Goal: Information Seeking & Learning: Learn about a topic

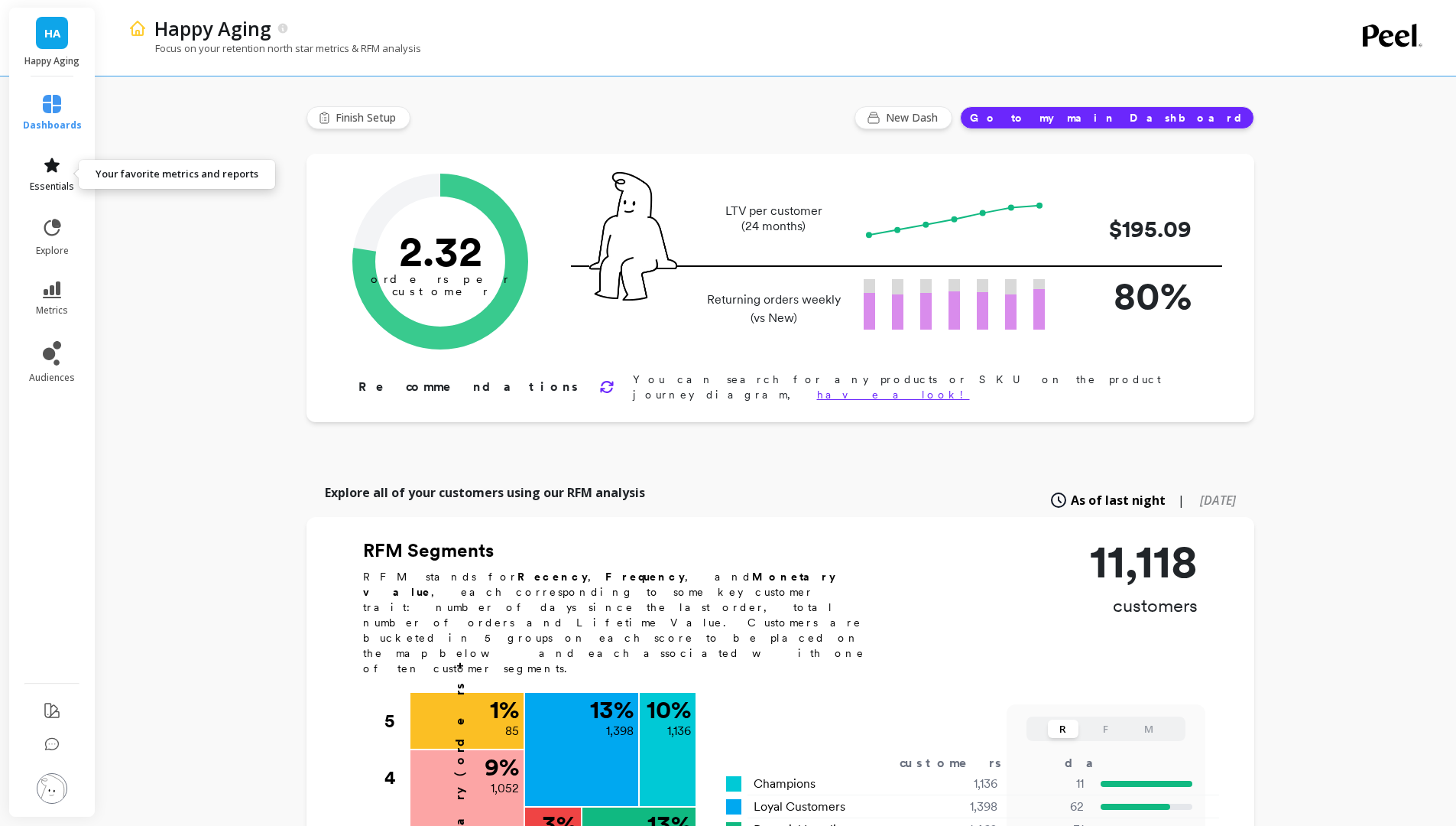
click at [59, 160] on icon at bounding box center [52, 164] width 18 height 18
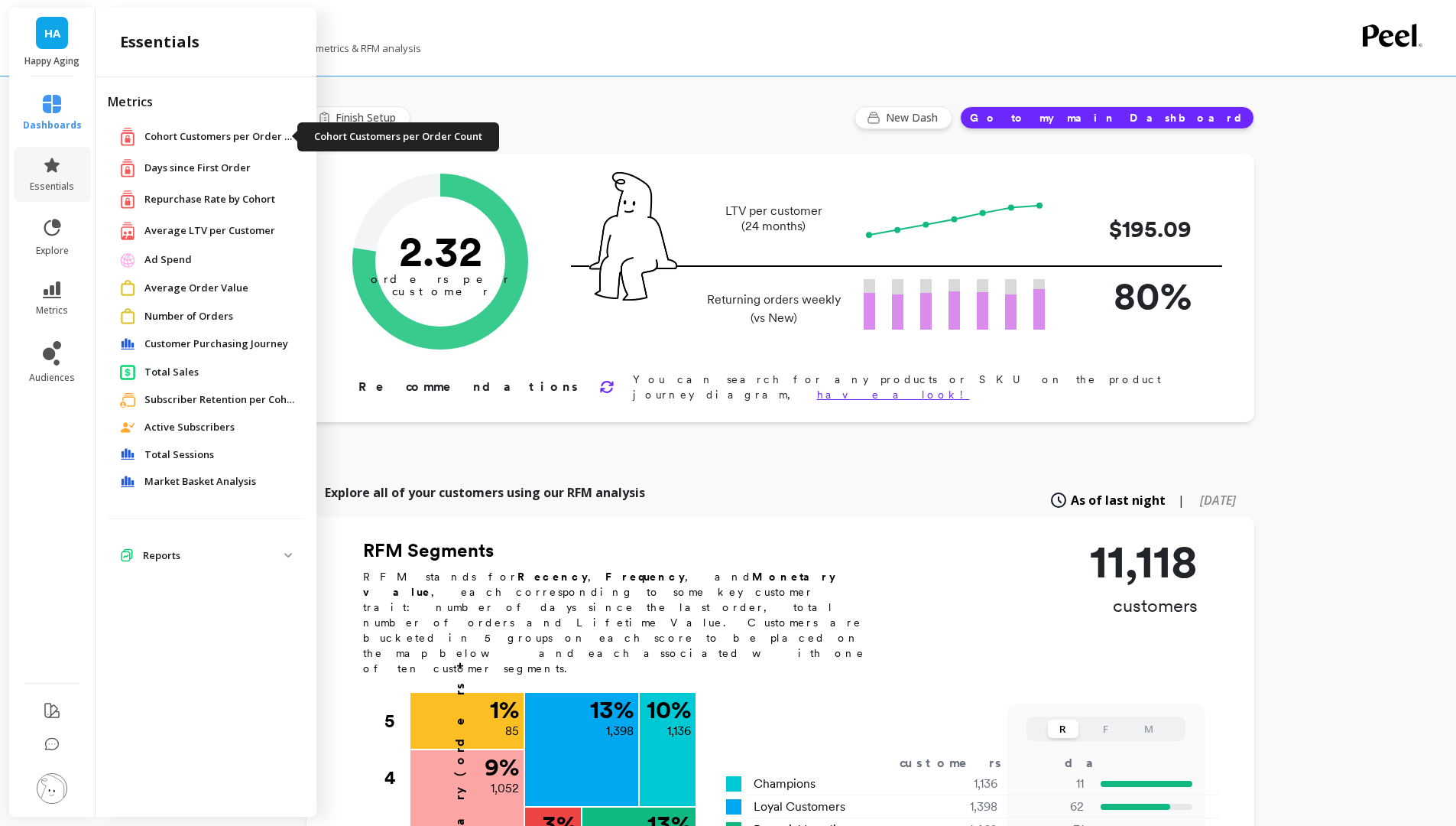
click at [204, 139] on span "Cohort Customers per Order Count" at bounding box center [220, 137] width 153 height 16
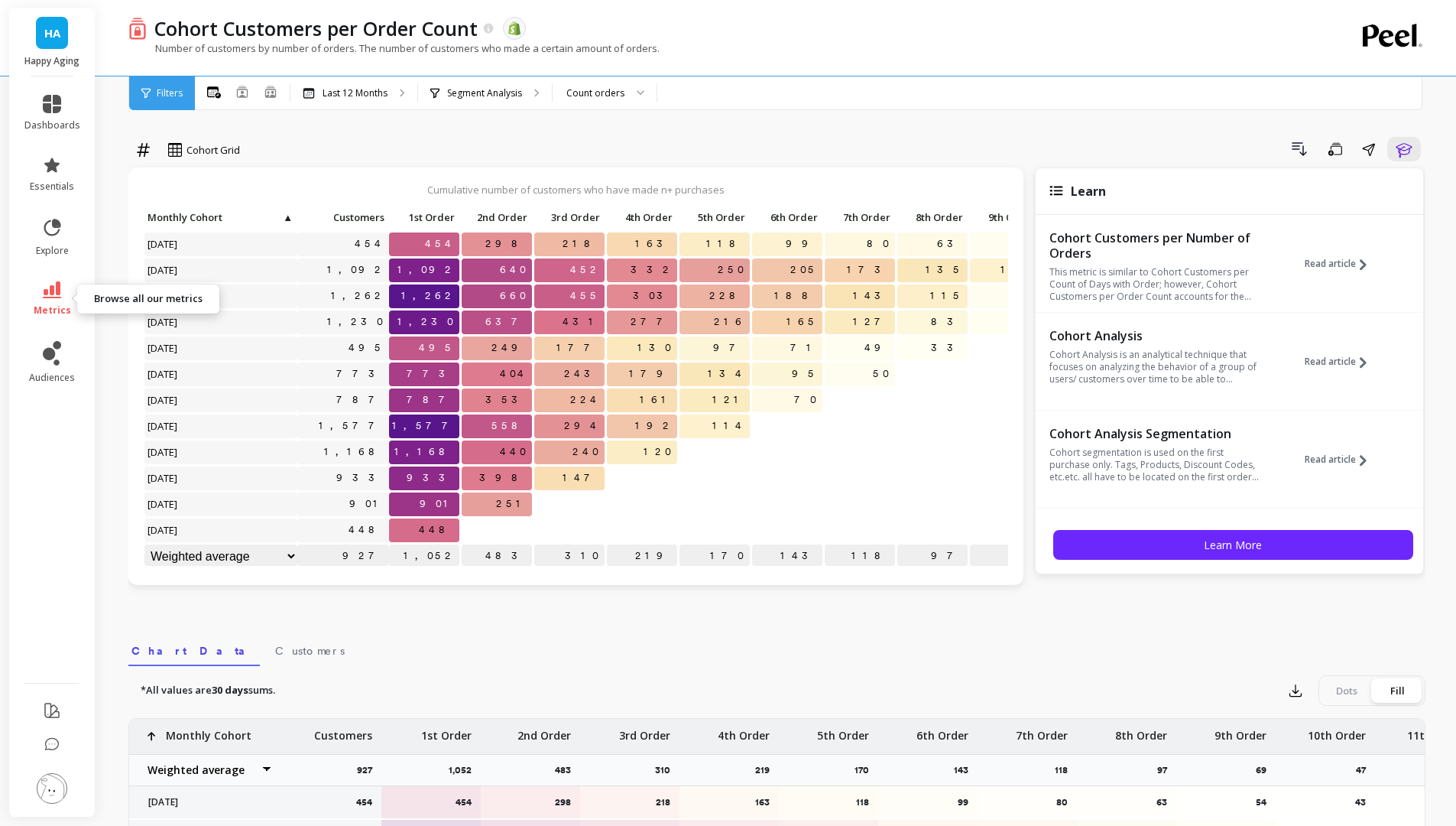
click at [63, 287] on link "metrics" at bounding box center [52, 298] width 56 height 35
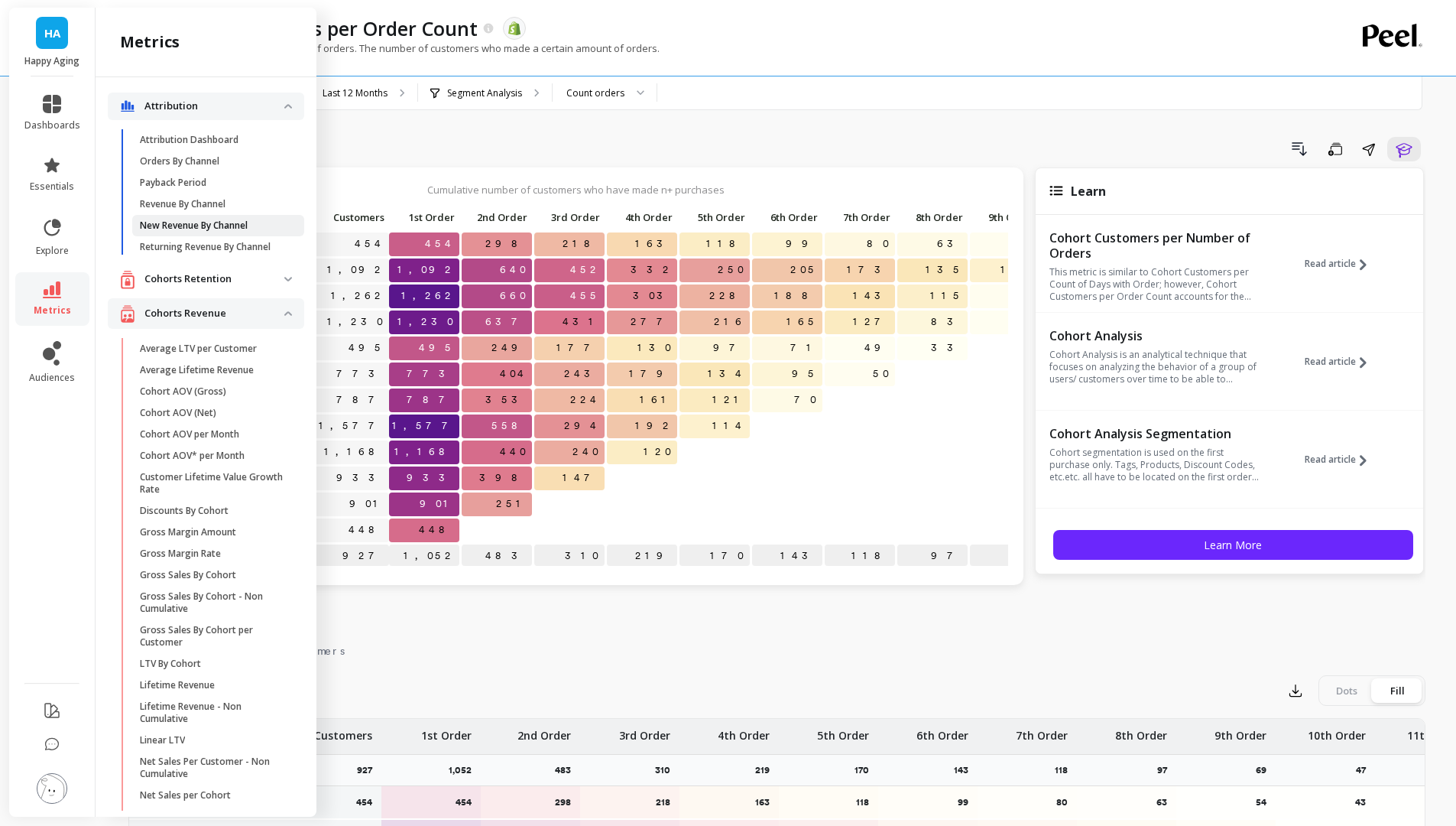
click at [213, 224] on p "New Revenue By Channel" at bounding box center [194, 226] width 108 height 12
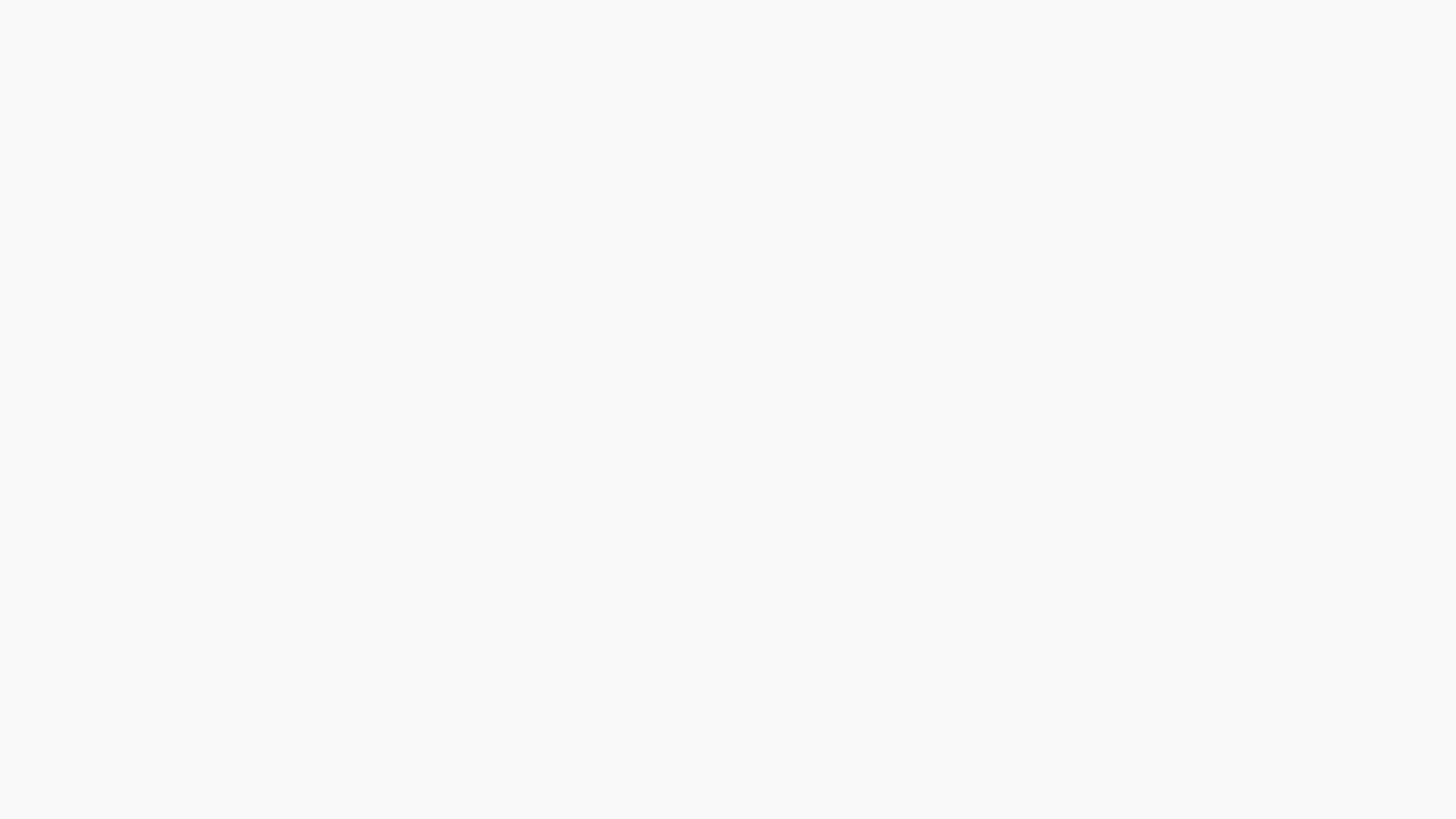
click at [187, 0] on html at bounding box center [728, 0] width 1456 height 0
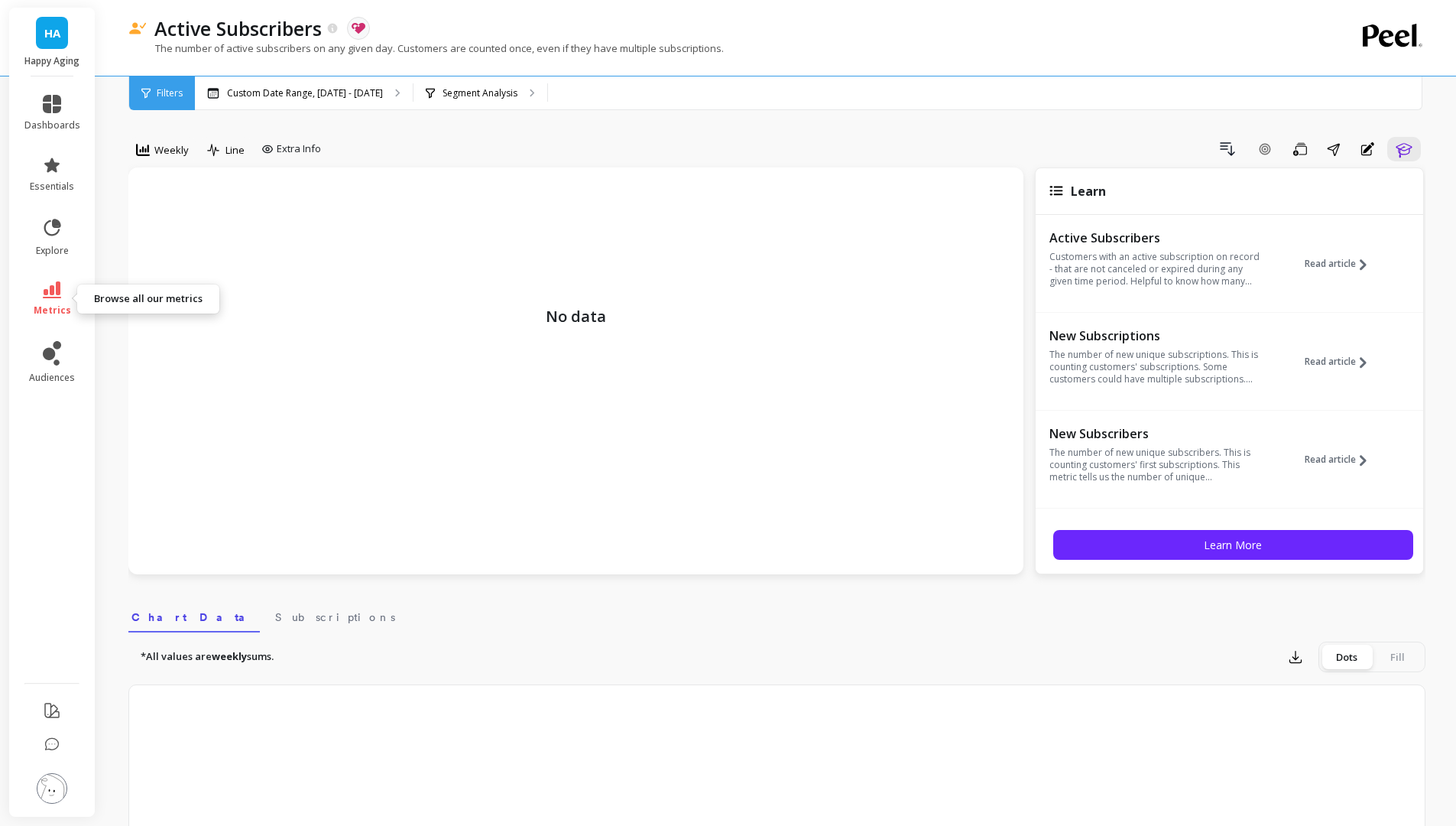
click at [57, 287] on icon at bounding box center [52, 289] width 18 height 16
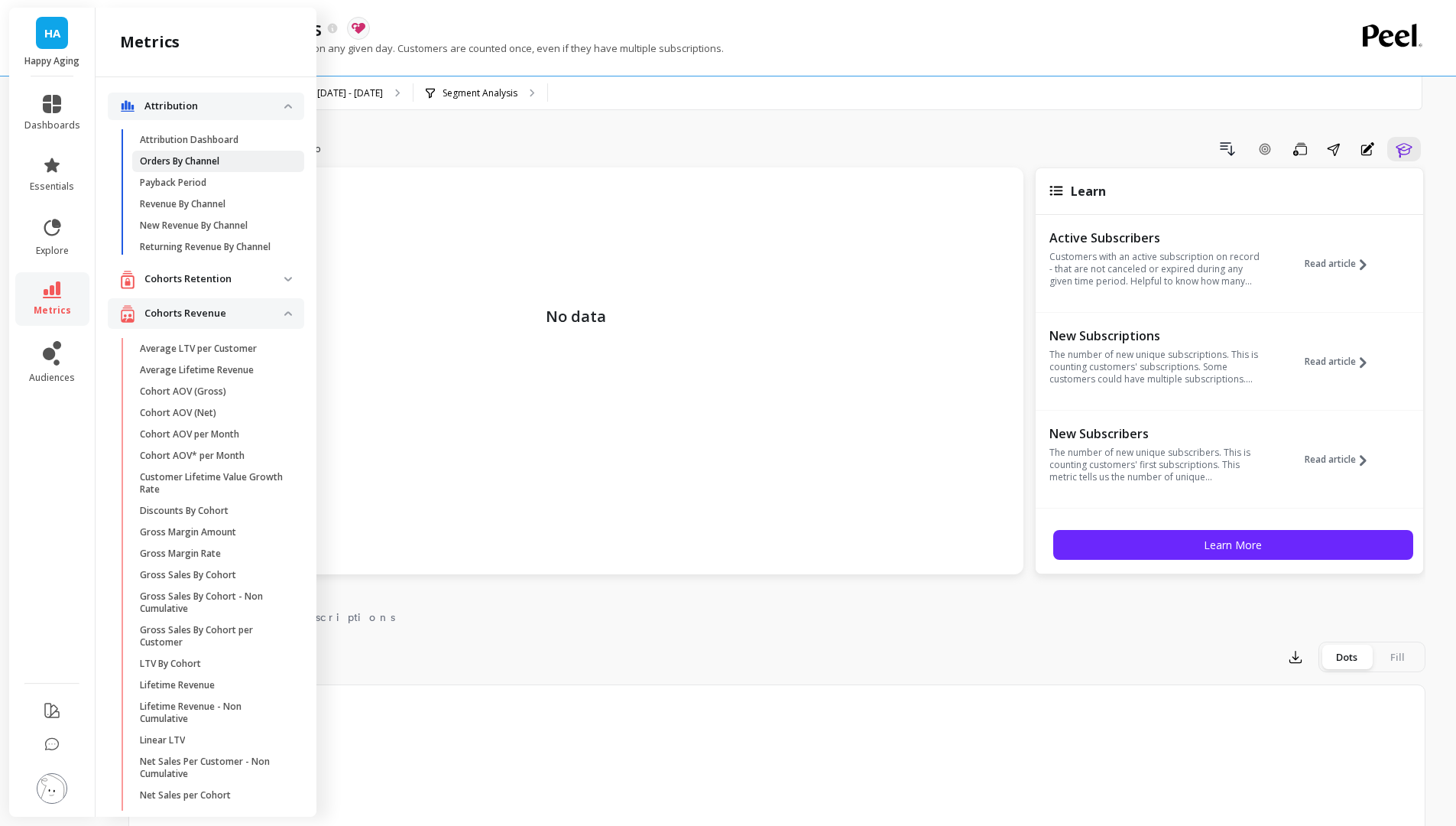
click at [203, 160] on p "Orders By Channel" at bounding box center [180, 161] width 80 height 12
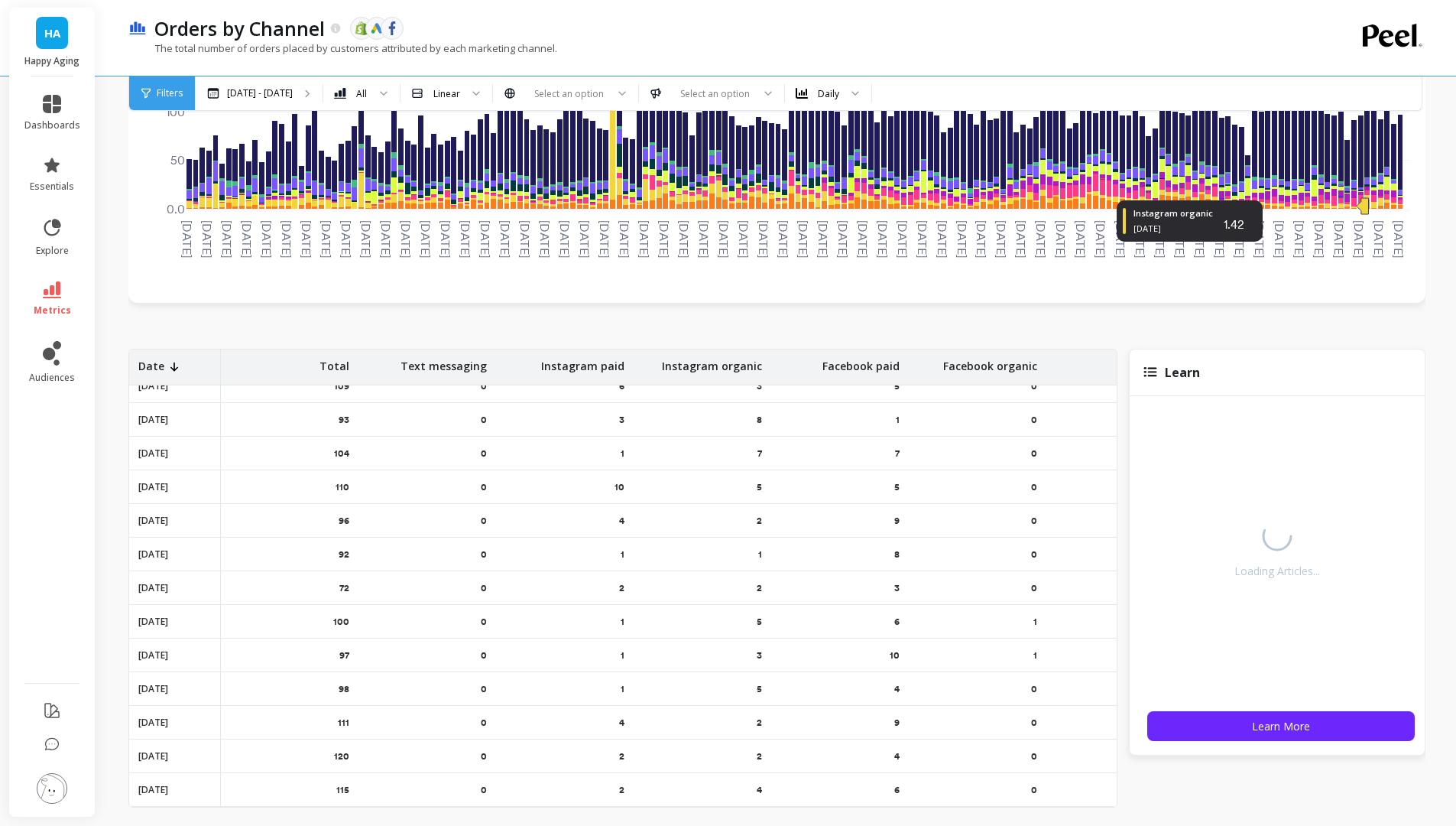
scroll to position [51, 0]
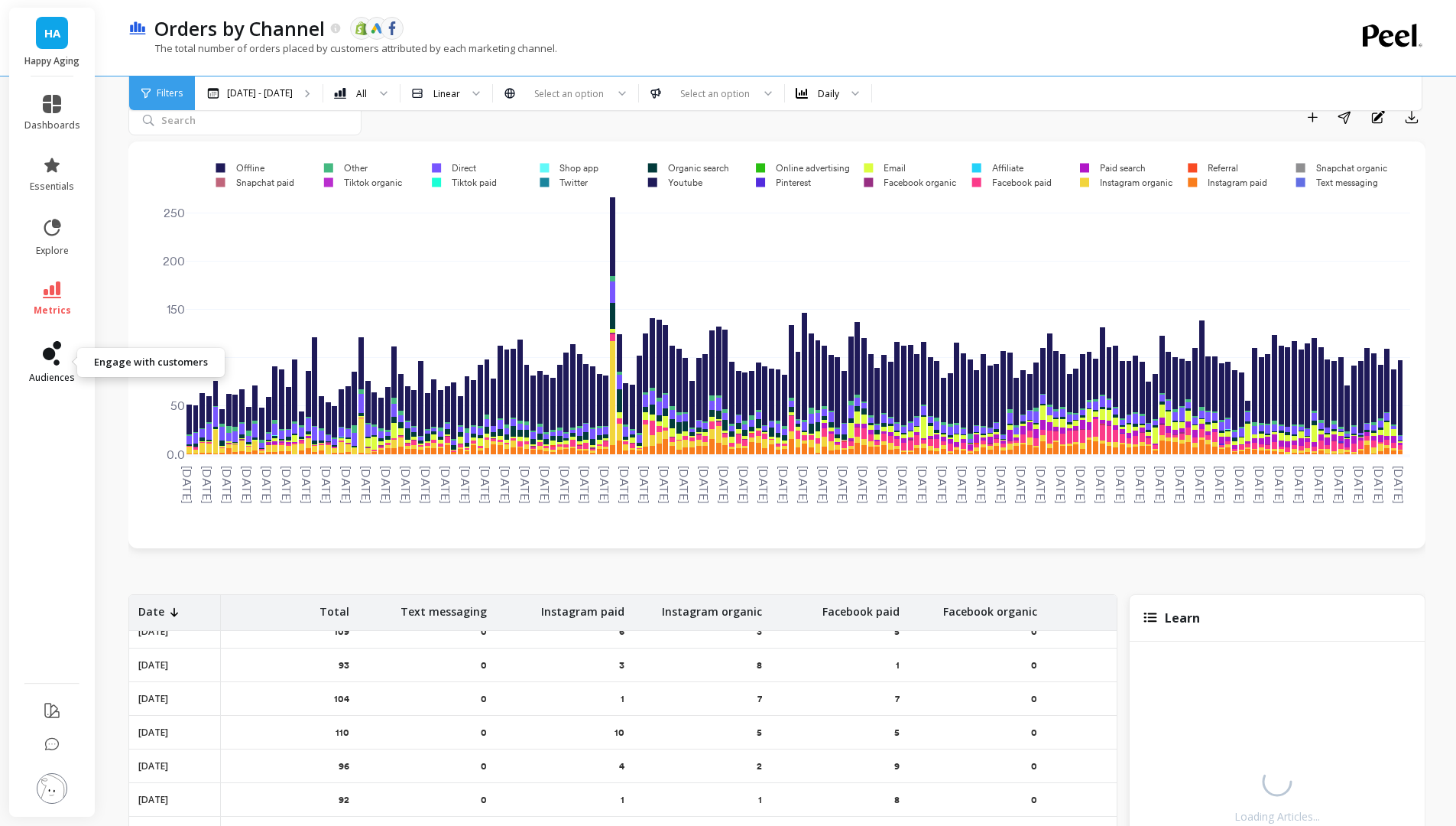
click at [56, 351] on icon at bounding box center [52, 353] width 18 height 24
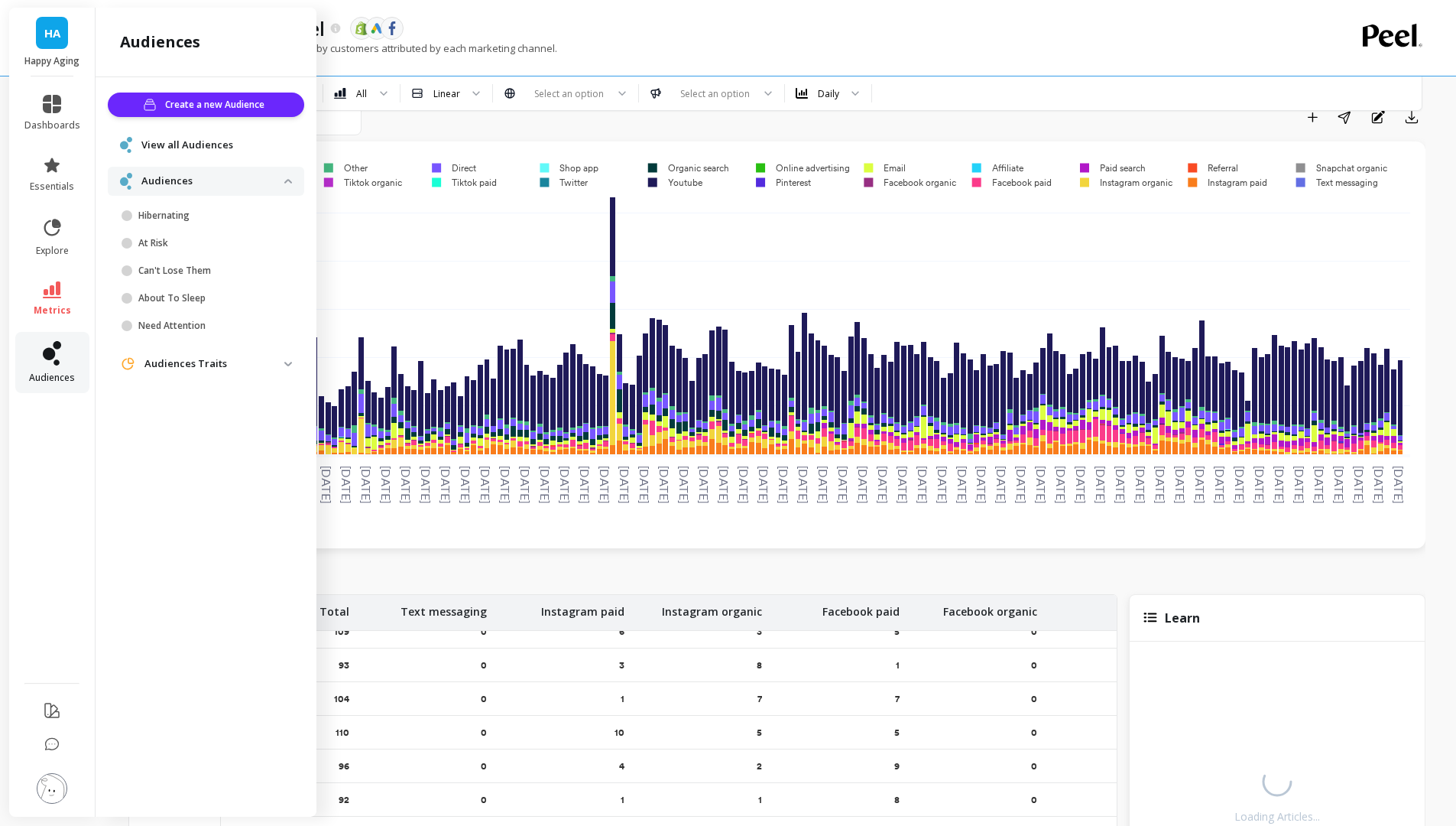
click at [56, 349] on icon at bounding box center [52, 353] width 18 height 24
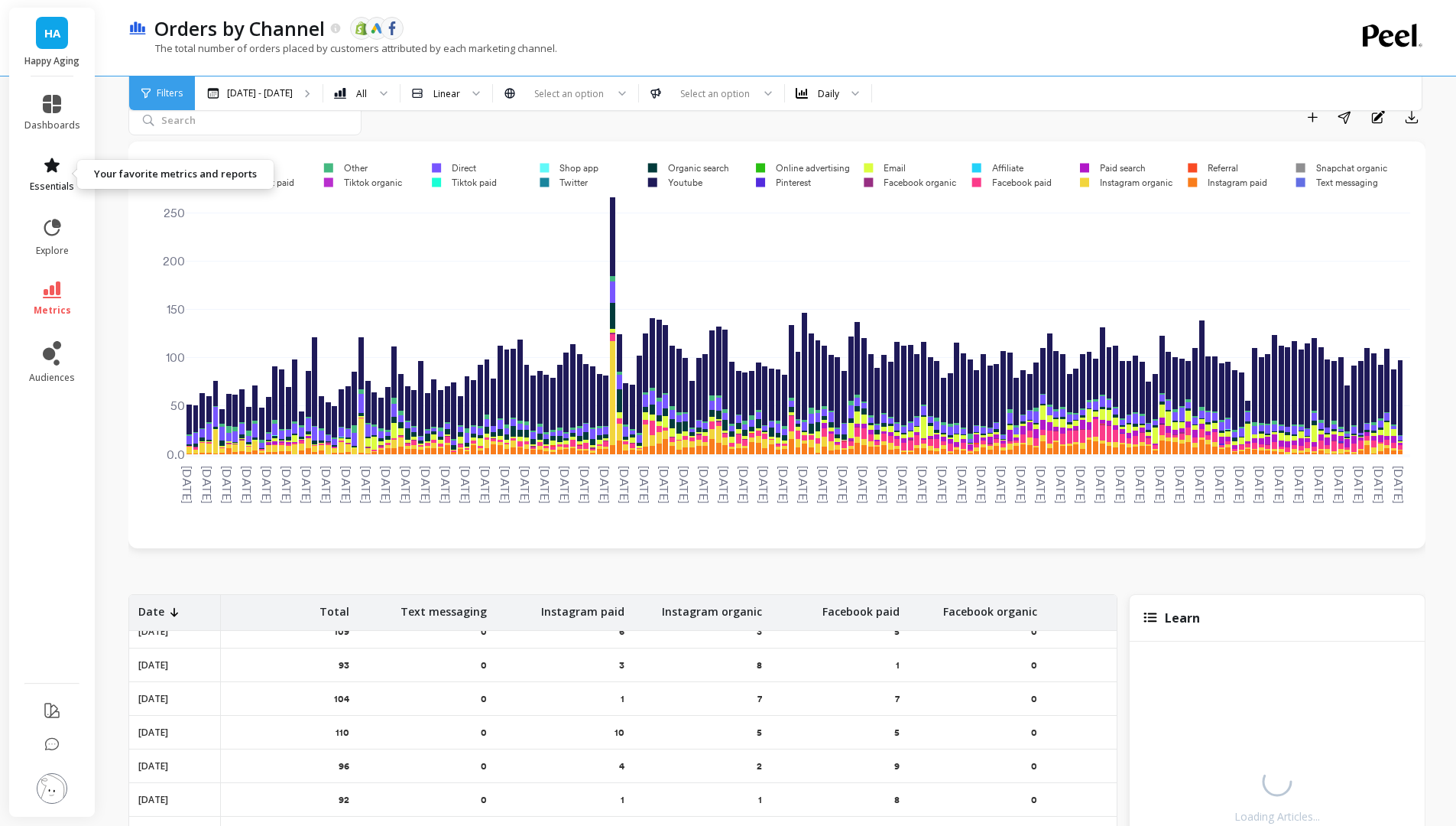
click at [58, 164] on icon at bounding box center [52, 164] width 18 height 18
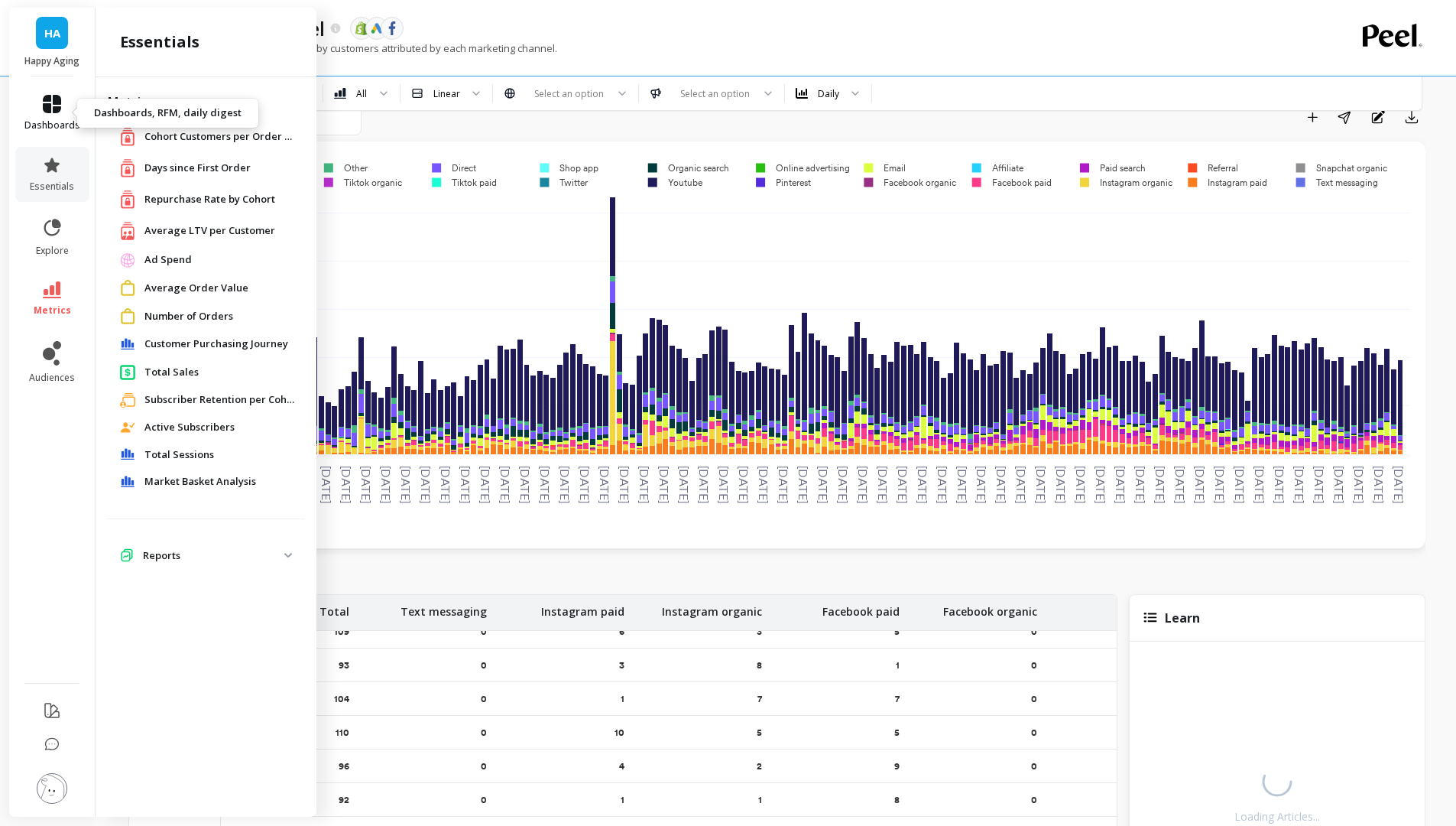
click at [52, 112] on icon at bounding box center [52, 104] width 18 height 18
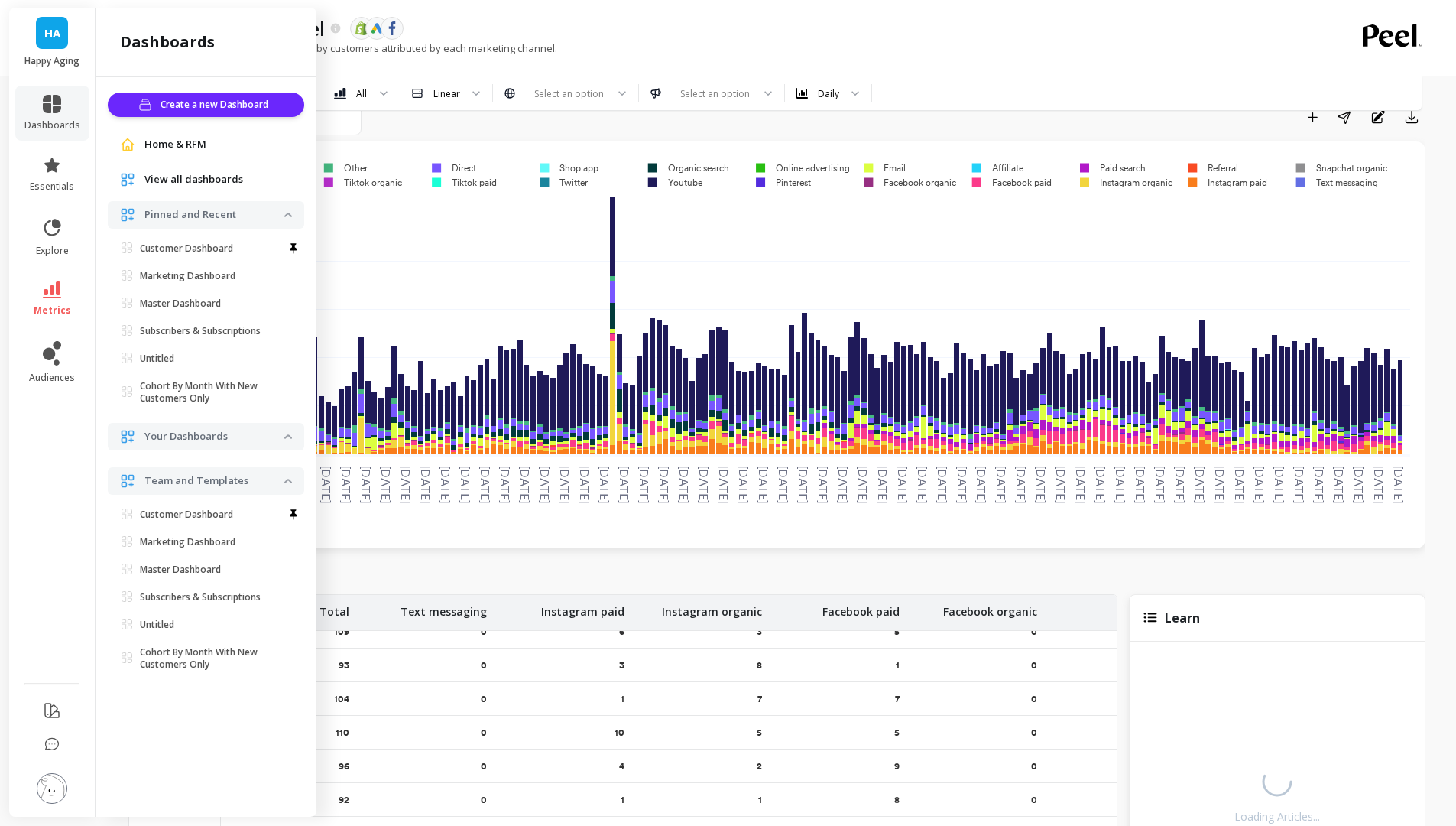
click at [49, 144] on ul "dashboards essentials explore metrics audiences" at bounding box center [53, 375] width 86 height 579
click at [49, 150] on li "essentials" at bounding box center [53, 175] width 74 height 55
